Goal: Communication & Community: Ask a question

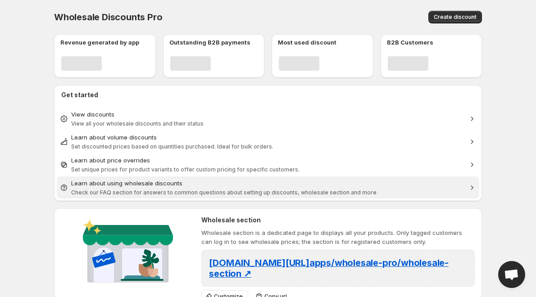
click at [279, 181] on div "Learn about using wholesale discounts" at bounding box center [268, 183] width 394 height 9
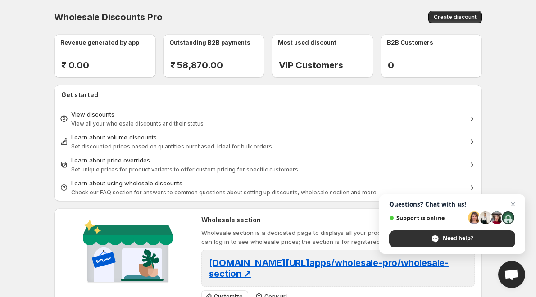
click at [480, 234] on div "Need help?" at bounding box center [452, 239] width 126 height 17
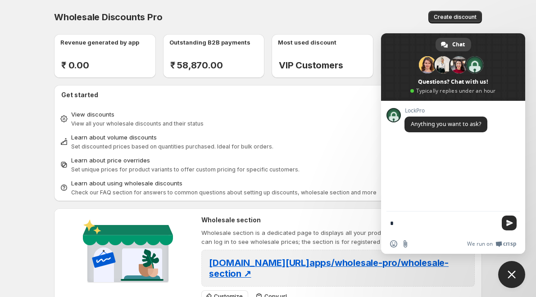
type textarea "**"
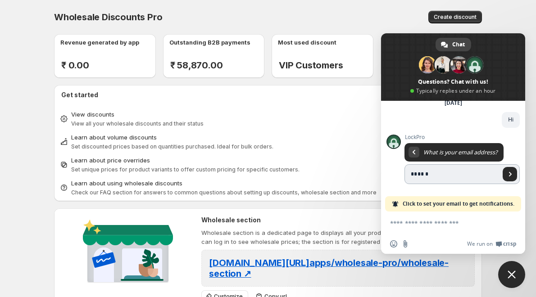
scroll to position [43, 0]
type input "**********"
click at [507, 180] on span "Send" at bounding box center [510, 174] width 14 height 14
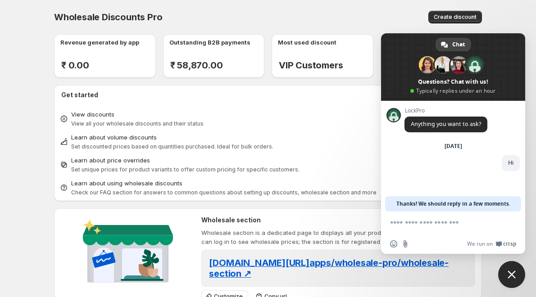
scroll to position [0, 0]
type textarea "**********"
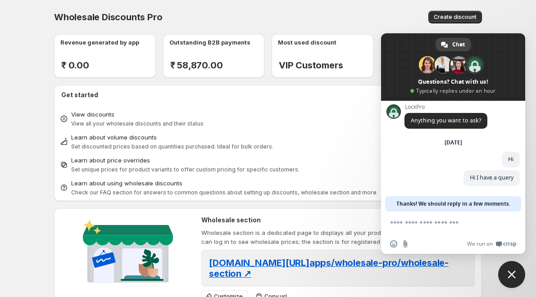
scroll to position [4, 0]
click at [437, 224] on textarea "Compose your message..." at bounding box center [443, 223] width 106 height 8
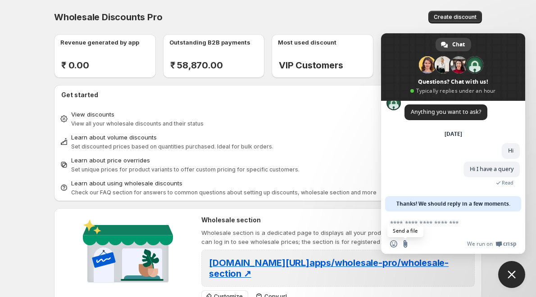
click at [407, 245] on input "Send a file" at bounding box center [405, 244] width 7 height 7
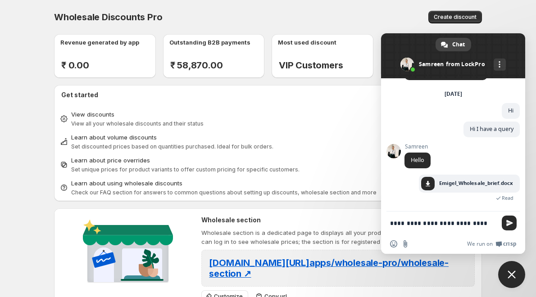
scroll to position [31, 0]
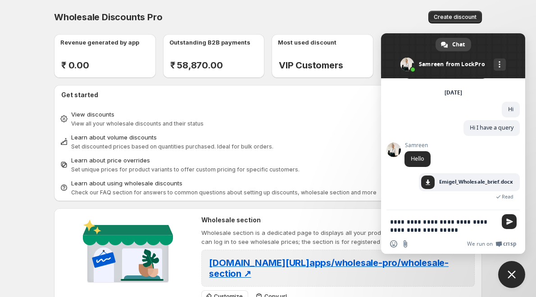
type textarea "**********"
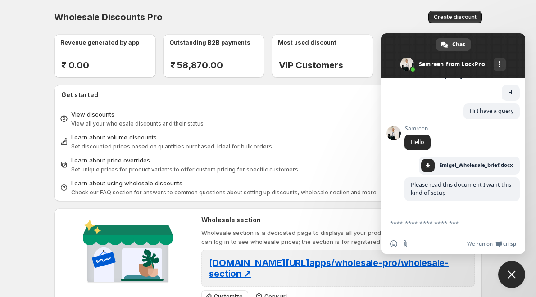
scroll to position [56, 0]
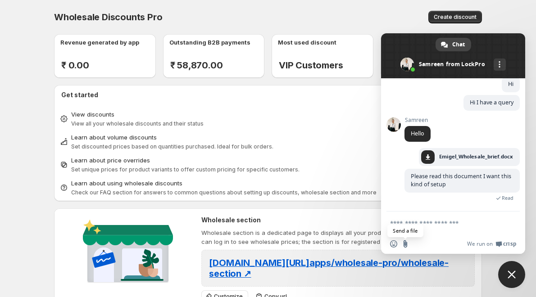
click at [406, 242] on input "Send a file" at bounding box center [405, 244] width 7 height 7
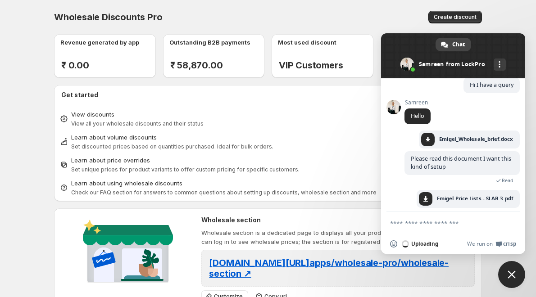
scroll to position [69, 0]
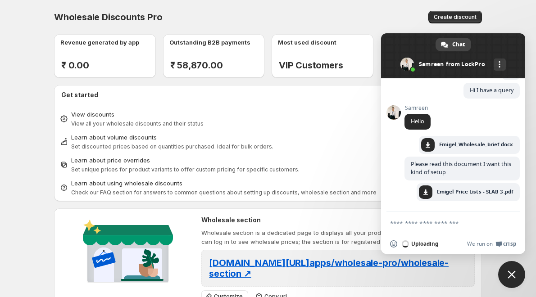
click at [402, 225] on textarea "Compose your message..." at bounding box center [443, 223] width 106 height 8
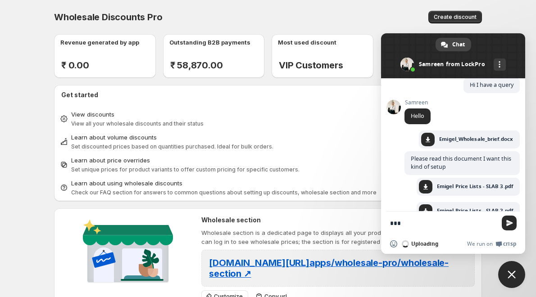
scroll to position [89, 0]
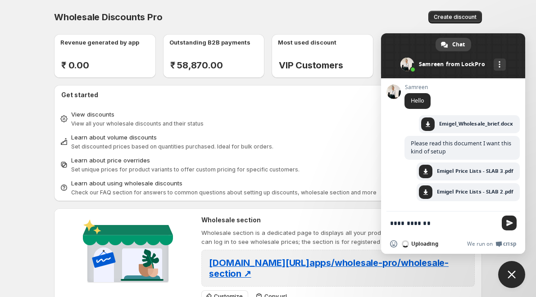
type textarea "**********"
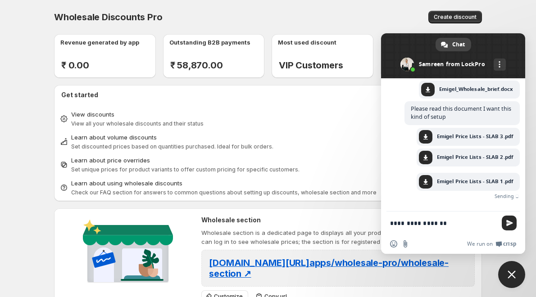
scroll to position [110, 0]
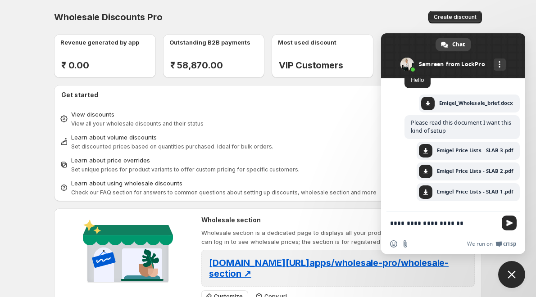
type textarea "**********"
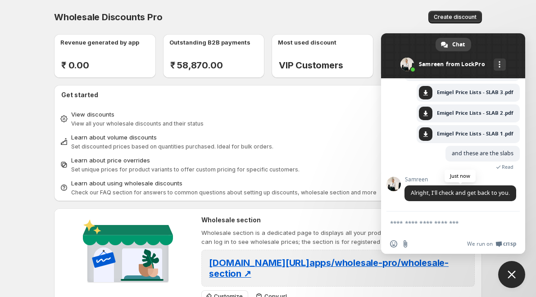
scroll to position [176, 0]
click at [408, 247] on input "Send a file" at bounding box center [405, 244] width 7 height 7
click at [394, 222] on textarea "Compose your message..." at bounding box center [443, 223] width 106 height 8
type textarea "*"
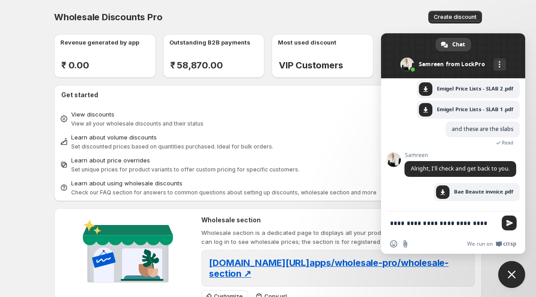
scroll to position [202, 0]
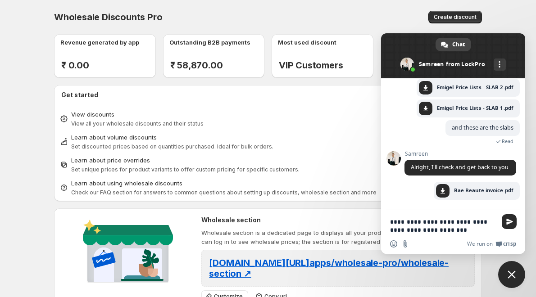
type textarea "**********"
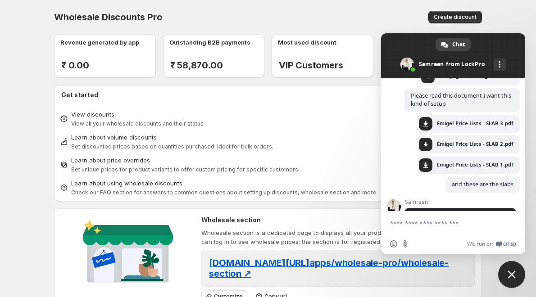
scroll to position [227, 0]
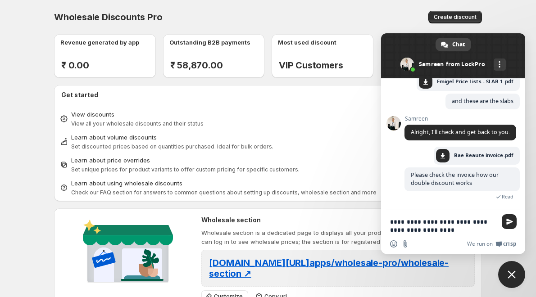
type textarea "**********"
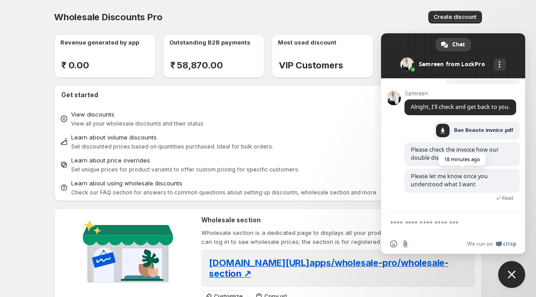
scroll to position [301, 0]
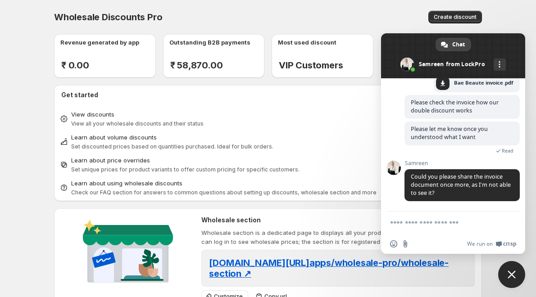
click at [417, 224] on textarea "Compose your message..." at bounding box center [443, 223] width 106 height 8
type textarea "**"
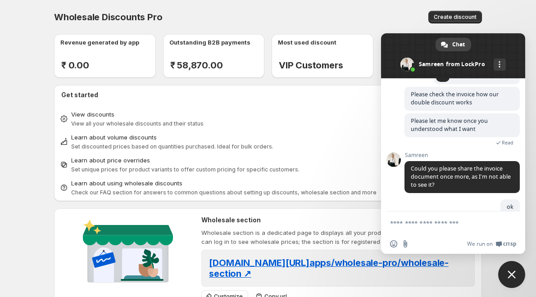
scroll to position [334, 0]
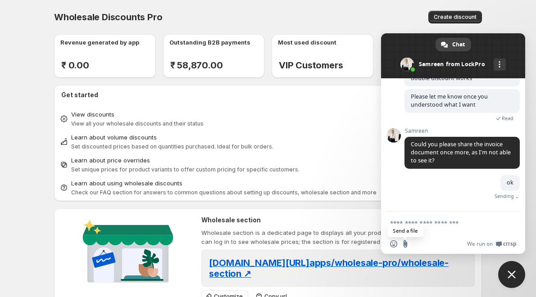
click at [408, 246] on input "Send a file" at bounding box center [405, 244] width 7 height 7
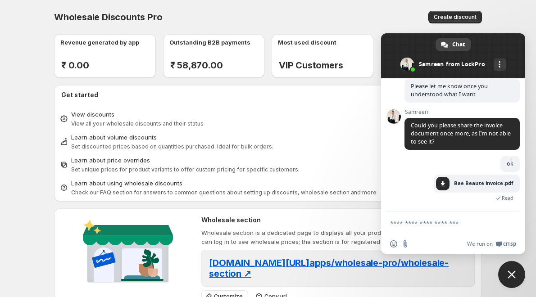
scroll to position [344, 0]
click at [407, 225] on textarea "Compose your message..." at bounding box center [443, 223] width 106 height 8
type textarea "**********"
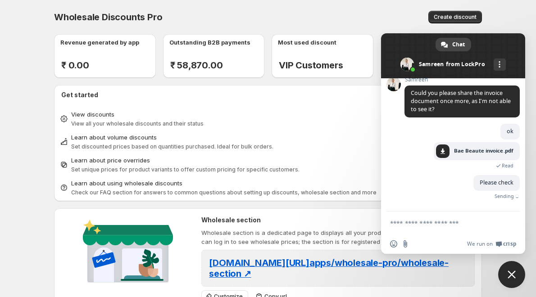
scroll to position [362, 0]
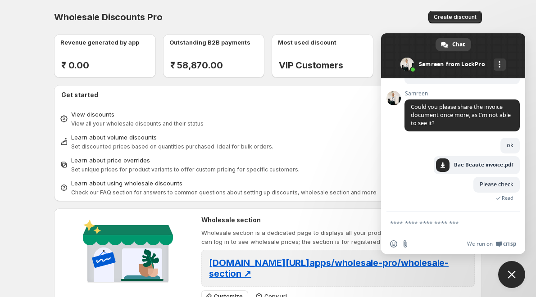
click at [427, 225] on textarea "Compose your message..." at bounding box center [443, 223] width 106 height 8
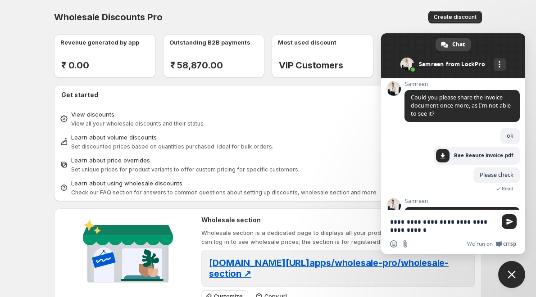
scroll to position [411, 0]
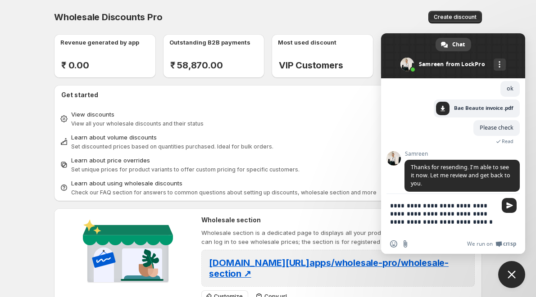
type textarea "**********"
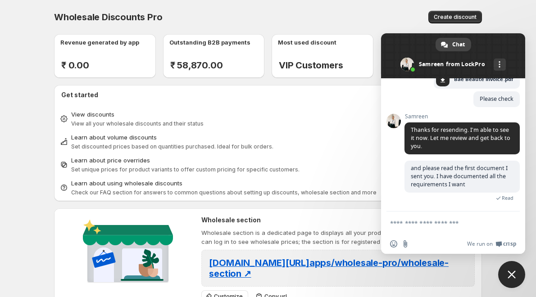
scroll to position [448, 0]
click at [33, 132] on body "Home Discounts B2B Registration Forms Net Terms Account Receivables Manual orde…" at bounding box center [268, 148] width 536 height 297
click at [44, 107] on div "Wholesale Discounts Pro. This page is ready Wholesale Discounts Pro Create disc…" at bounding box center [268, 229] width 450 height 458
click at [48, 160] on div "Revenue generated by app ₹ 0.00 - % Outstanding B2B payments ₹ 58,870.00 - % Mo…" at bounding box center [264, 242] width 435 height 431
click at [520, 279] on span "Close chat" at bounding box center [511, 274] width 27 height 27
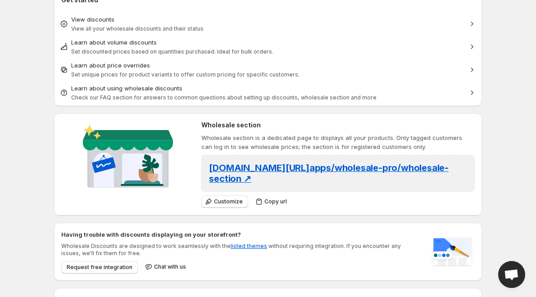
scroll to position [150, 0]
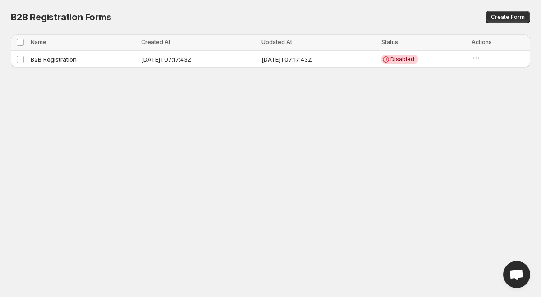
click at [514, 272] on span "Open chat" at bounding box center [516, 276] width 15 height 13
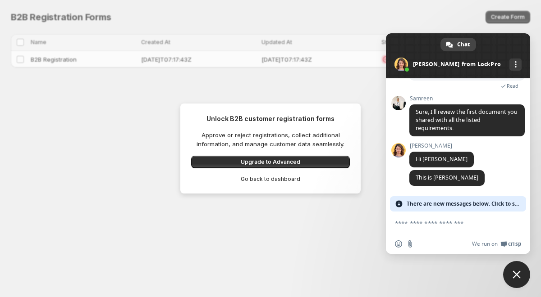
scroll to position [545, 0]
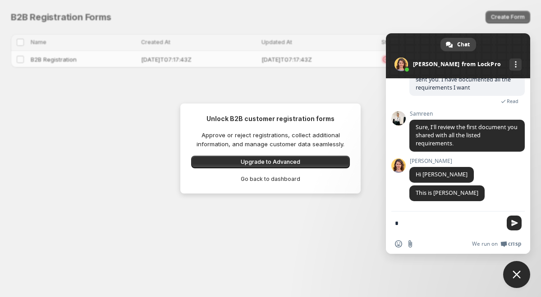
type textarea "**"
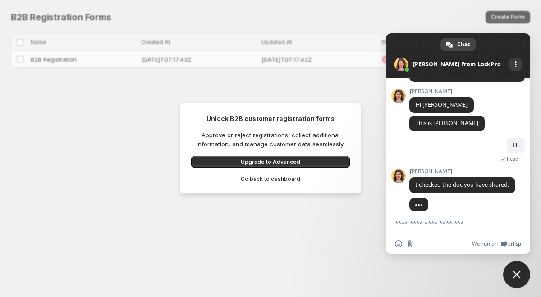
scroll to position [616, 0]
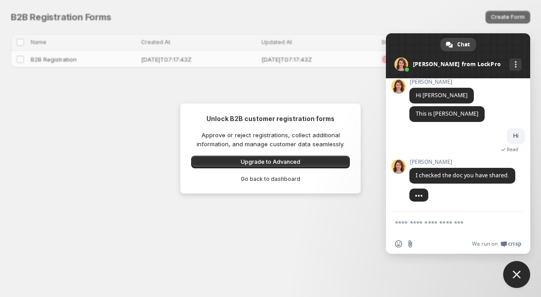
click at [422, 224] on textarea "Compose your message..." at bounding box center [448, 223] width 106 height 8
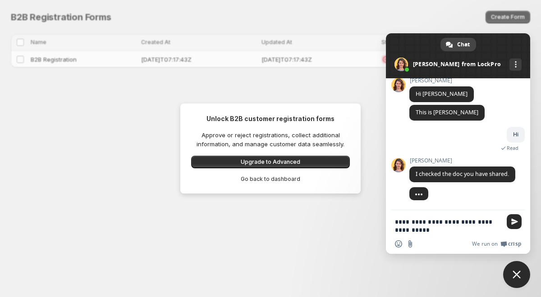
type textarea "**********"
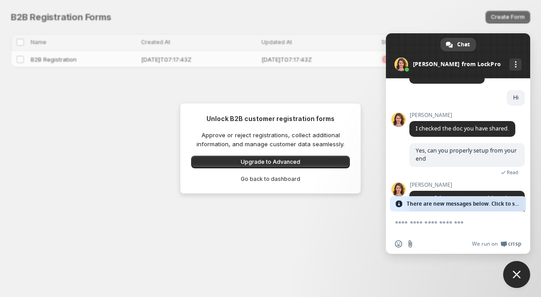
scroll to position [656, 0]
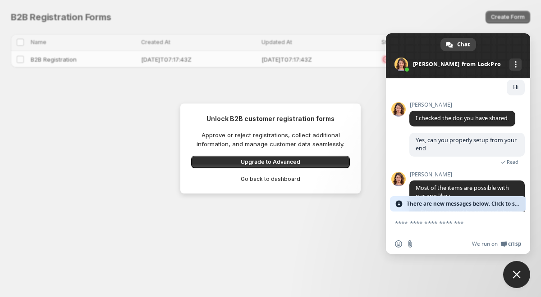
click at [435, 206] on span "There are new messages below. Click to see." at bounding box center [464, 203] width 114 height 15
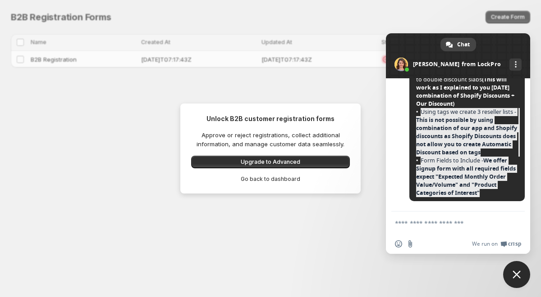
scroll to position [854, 0]
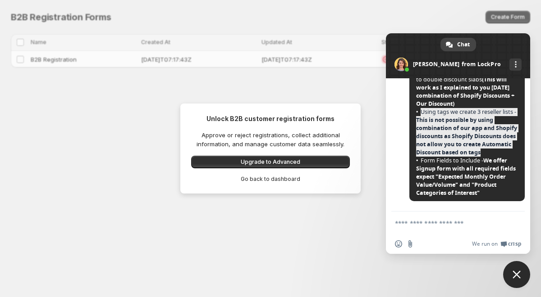
drag, startPoint x: 420, startPoint y: 192, endPoint x: 446, endPoint y: 151, distance: 48.9
click at [446, 151] on span "Using tags we create 3 reseller lists - This is not possible by using combinati…" at bounding box center [467, 132] width 102 height 49
copy span "Using tags we create 3 reseller lists - This is not possible by using combinati…"
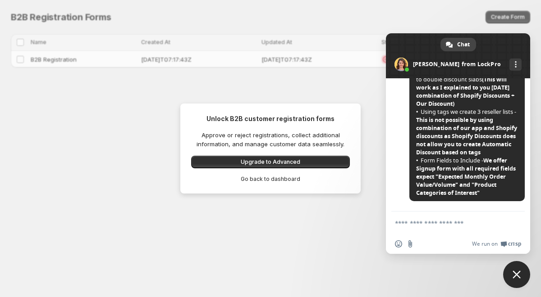
click at [417, 222] on textarea "Compose your message..." at bounding box center [448, 223] width 106 height 8
paste textarea "**********"
type textarea "**********"
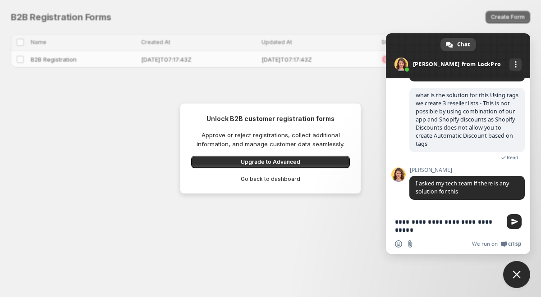
scroll to position [982, 0]
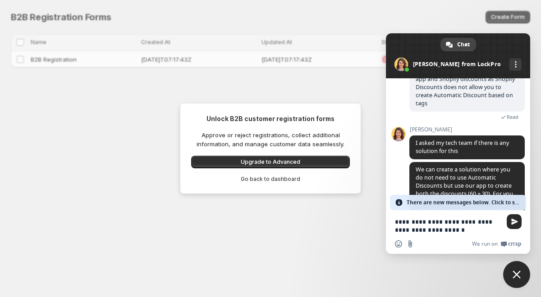
type textarea "**********"
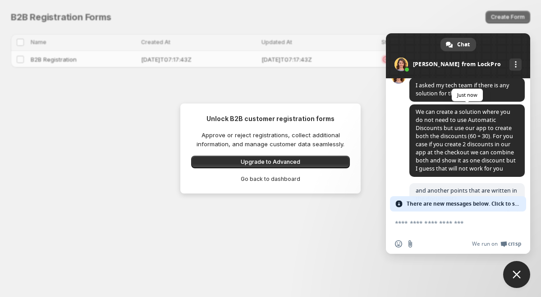
scroll to position [1076, 0]
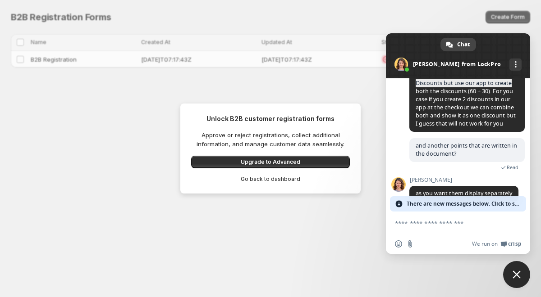
drag, startPoint x: 415, startPoint y: 106, endPoint x: 511, endPoint y: 108, distance: 96.5
click at [511, 108] on span "We can create a solution where you do not need to use Automatic Discounts but u…" at bounding box center [466, 95] width 115 height 73
drag, startPoint x: 413, startPoint y: 118, endPoint x: 489, endPoint y: 117, distance: 75.7
click at [489, 117] on span "We can create a solution where you do not need to use Automatic Discounts but u…" at bounding box center [466, 95] width 115 height 73
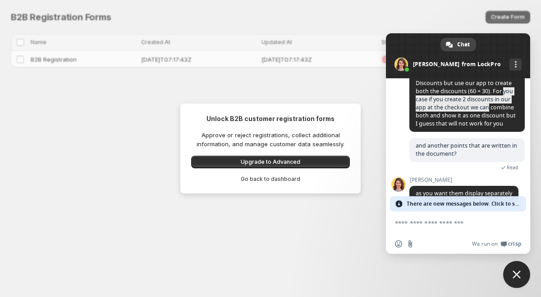
drag, startPoint x: 416, startPoint y: 126, endPoint x: 512, endPoint y: 128, distance: 95.6
click at [512, 128] on span "We can create a solution where you do not need to use Automatic Discounts but u…" at bounding box center [466, 95] width 115 height 73
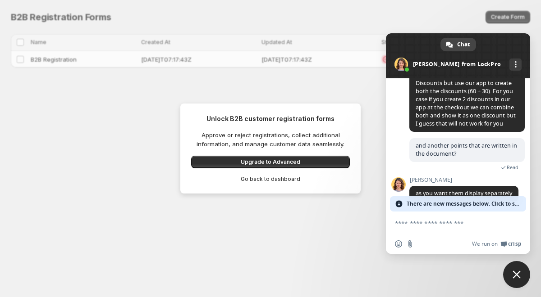
click at [492, 128] on span "We can create a solution where you do not need to use Automatic Discounts but u…" at bounding box center [466, 95] width 100 height 64
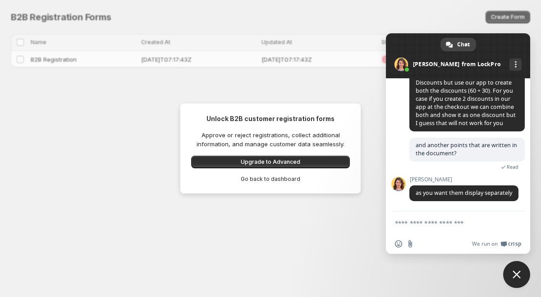
scroll to position [1117, 0]
type textarea "***"
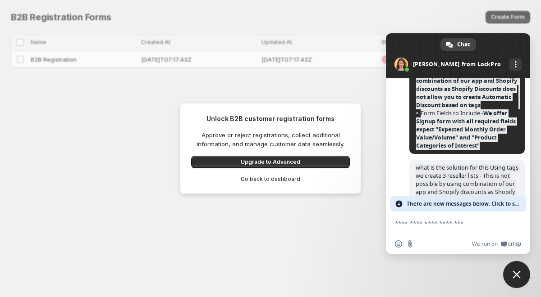
scroll to position [909, 0]
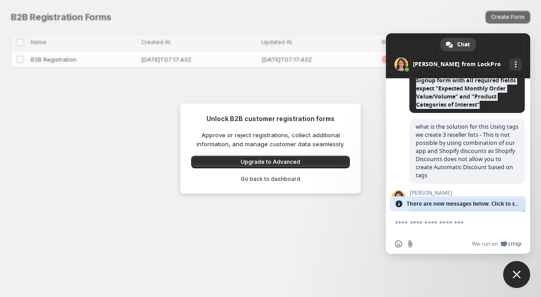
drag, startPoint x: 414, startPoint y: 110, endPoint x: 513, endPoint y: 131, distance: 101.3
click at [513, 113] on span "Most of the items are possible with our app like : Discount should be activated…" at bounding box center [466, 16] width 115 height 194
copy span "Most of the items are possible with our app like : Discount should be activated…"
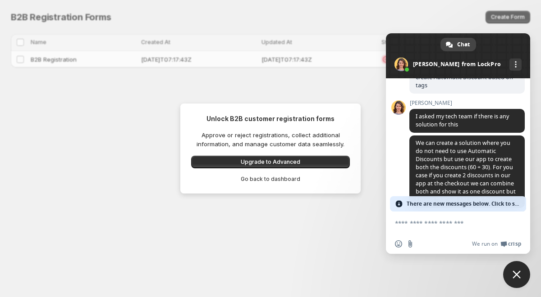
scroll to position [955, 0]
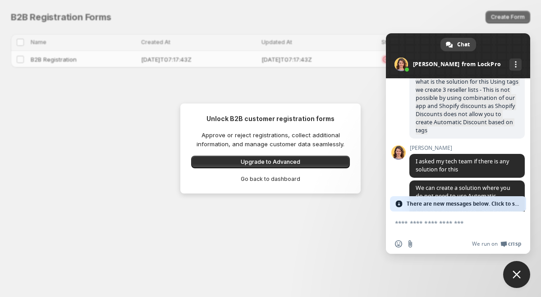
drag, startPoint x: 415, startPoint y: 107, endPoint x: 482, endPoint y: 157, distance: 83.5
click at [482, 139] on span "what is the solution for this Using tags we create 3 reseller lists - This is n…" at bounding box center [466, 106] width 115 height 64
click at [406, 146] on div "LockPro Anything you want to ask? Friday, 12 September Hi An hour ago Hi I have…" at bounding box center [458, 144] width 144 height 133
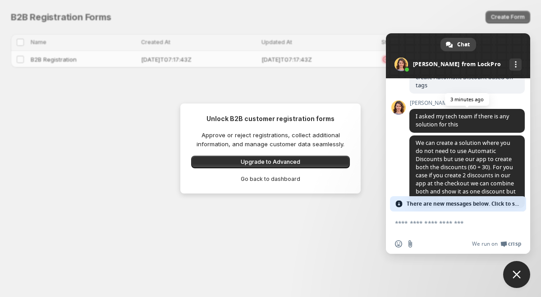
scroll to position [1045, 0]
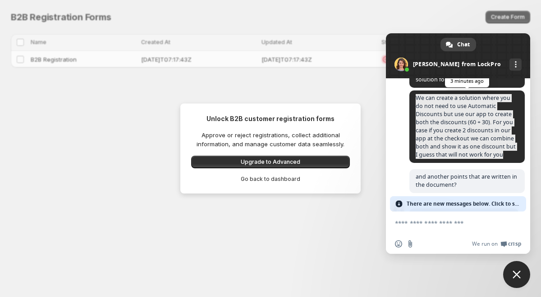
drag, startPoint x: 415, startPoint y: 122, endPoint x: 461, endPoint y: 187, distance: 80.1
click at [461, 163] on span "We can create a solution where you do not need to use Automatic Discounts but u…" at bounding box center [466, 127] width 115 height 73
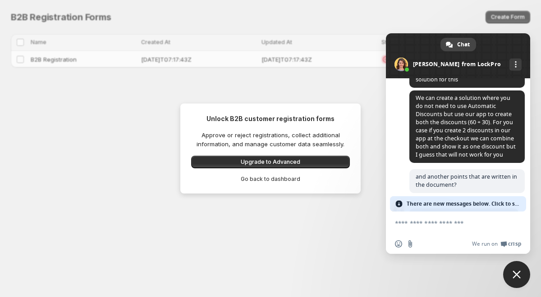
drag, startPoint x: 439, startPoint y: 157, endPoint x: 369, endPoint y: 122, distance: 78.8
click at [369, 122] on div "Unlock B2B customer registration forms Approve or reject registrations, collect…" at bounding box center [270, 148] width 541 height 297
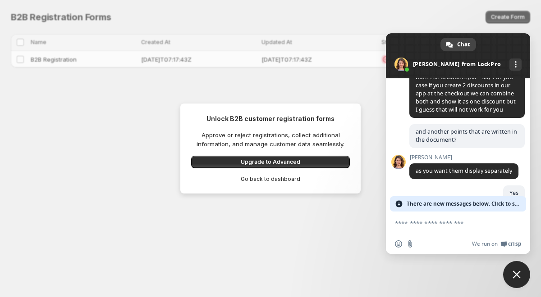
scroll to position [1135, 0]
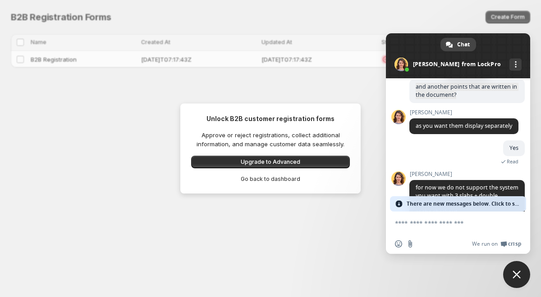
drag, startPoint x: 414, startPoint y: 119, endPoint x: 469, endPoint y: 127, distance: 55.1
click at [469, 103] on span "and another points that are written in the document?" at bounding box center [466, 91] width 115 height 24
click at [466, 103] on span "and another points that are written in the document?" at bounding box center [466, 91] width 115 height 24
drag, startPoint x: 417, startPoint y: 163, endPoint x: 457, endPoint y: 166, distance: 39.8
click at [457, 134] on span "as you want them display separately" at bounding box center [463, 127] width 109 height 16
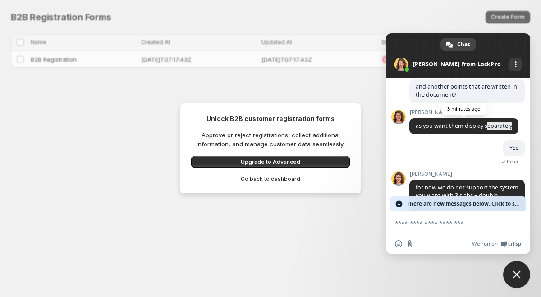
click at [479, 134] on span "as you want them display separately" at bounding box center [463, 127] width 109 height 16
click at [407, 174] on div "LockPro Anything you want to ask? Friday, 12 September Hi An hour ago Hi I have…" at bounding box center [458, 144] width 144 height 133
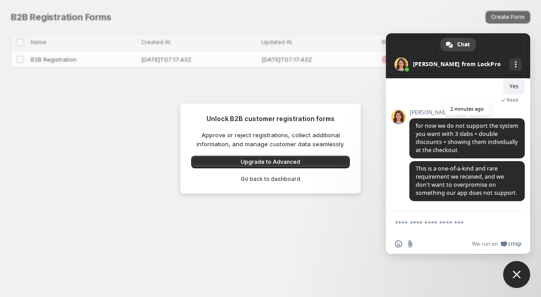
scroll to position [1245, 0]
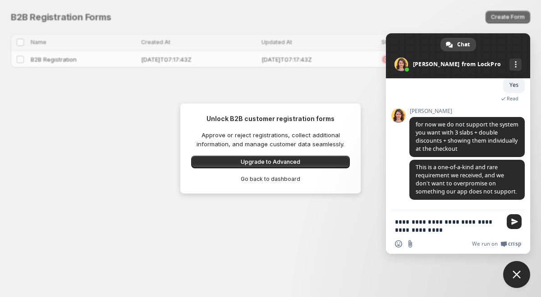
type textarea "**********"
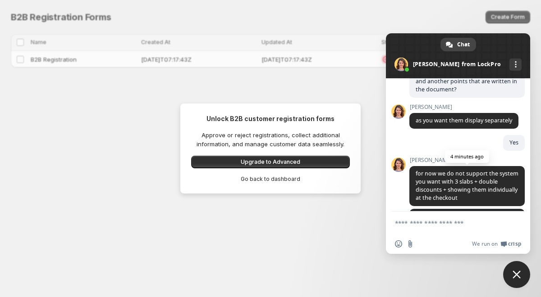
scroll to position [1275, 0]
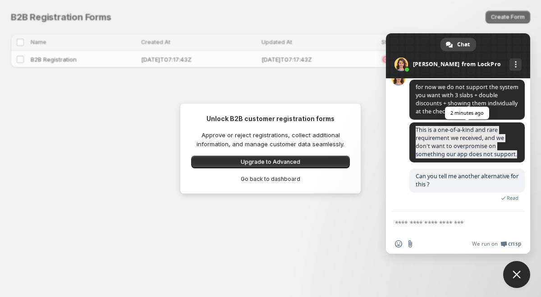
drag, startPoint x: 416, startPoint y: 118, endPoint x: 443, endPoint y: 154, distance: 45.7
click at [443, 154] on span "This is a one-of-a-kind and rare requirement we received, and we don’t want to …" at bounding box center [466, 143] width 115 height 40
drag, startPoint x: 443, startPoint y: 154, endPoint x: 423, endPoint y: 124, distance: 36.4
click at [423, 124] on span "This is a one-of-a-kind and rare requirement we received, and we don’t want to …" at bounding box center [466, 143] width 115 height 40
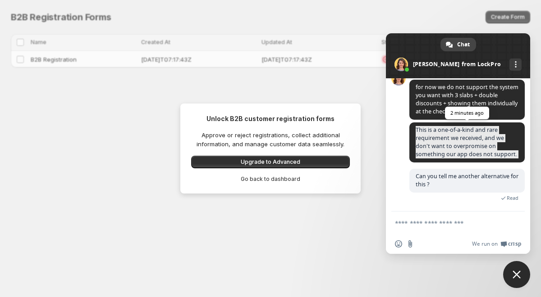
click at [445, 162] on span "This is a one-of-a-kind and rare requirement we received, and we don’t want to …" at bounding box center [466, 143] width 115 height 40
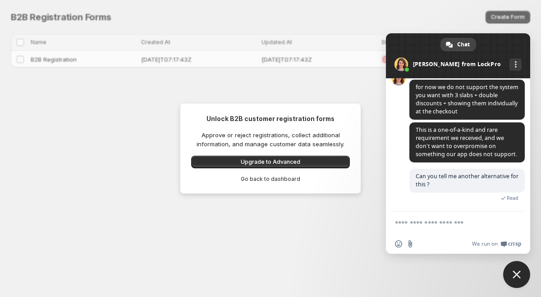
click at [452, 229] on form at bounding box center [448, 224] width 106 height 24
click at [435, 223] on textarea "Compose your message..." at bounding box center [448, 223] width 106 height 8
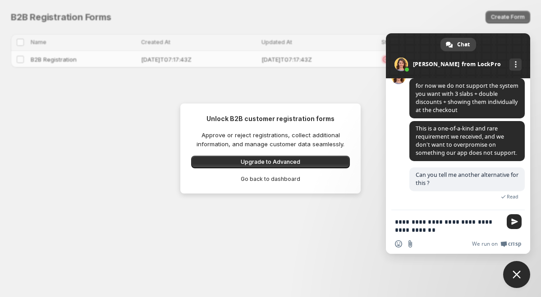
type textarea "**********"
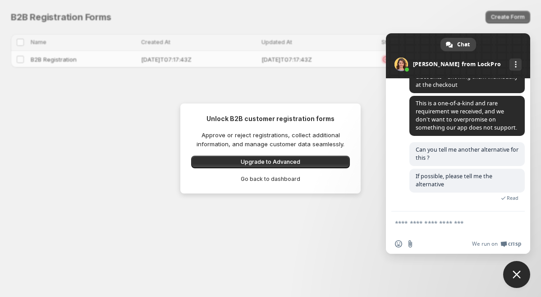
scroll to position [1341, 0]
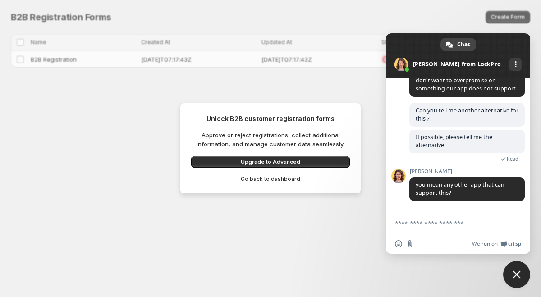
click at [424, 228] on form at bounding box center [448, 224] width 106 height 24
click at [425, 225] on textarea "Compose your message..." at bounding box center [448, 223] width 106 height 8
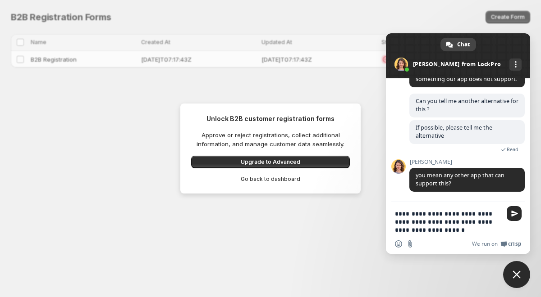
type textarea "**********"
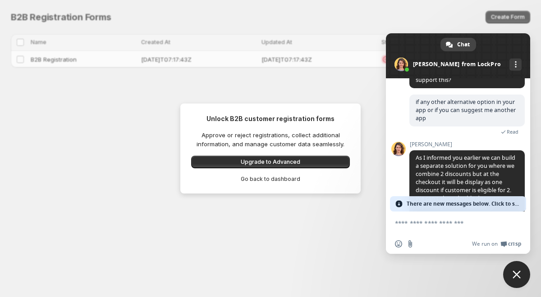
scroll to position [1477, 0]
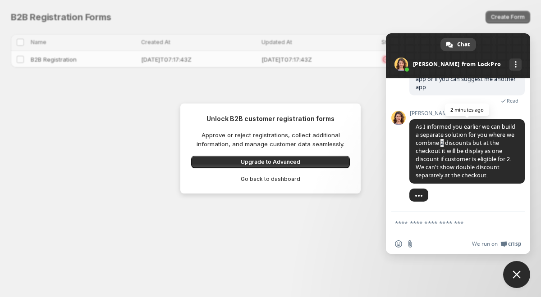
click at [470, 142] on span "As I informed you earlier we can build a separate solution for you where we com…" at bounding box center [466, 151] width 100 height 56
drag, startPoint x: 433, startPoint y: 168, endPoint x: 501, endPoint y: 166, distance: 68.1
click at [501, 166] on span "As I informed you earlier we can build a separate solution for you where we com…" at bounding box center [466, 151] width 115 height 64
click at [465, 177] on span "As I informed you earlier we can build a separate solution for you where we com…" at bounding box center [466, 151] width 100 height 56
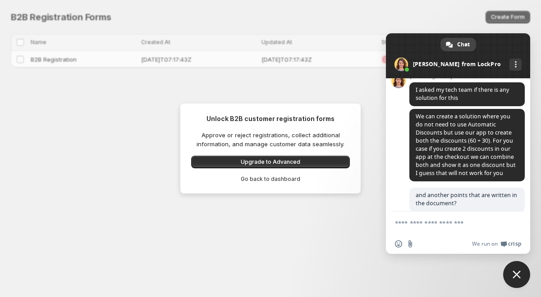
scroll to position [1161, 0]
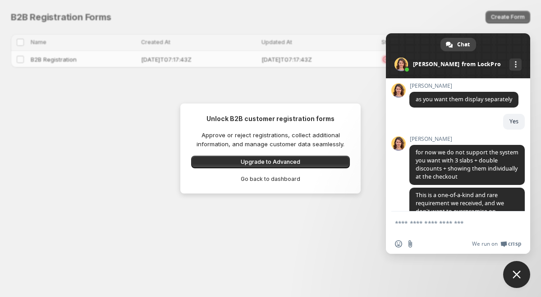
click at [283, 255] on div "Unlock B2B customer registration forms Approve or reject registrations, collect…" at bounding box center [270, 148] width 541 height 297
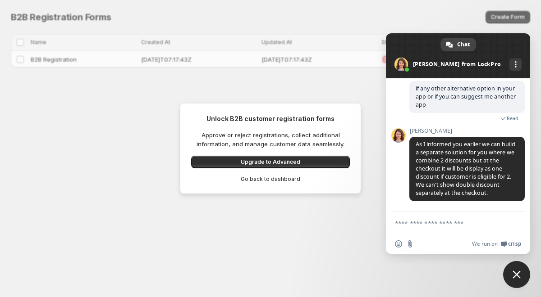
scroll to position [1477, 0]
